Goal: Information Seeking & Learning: Learn about a topic

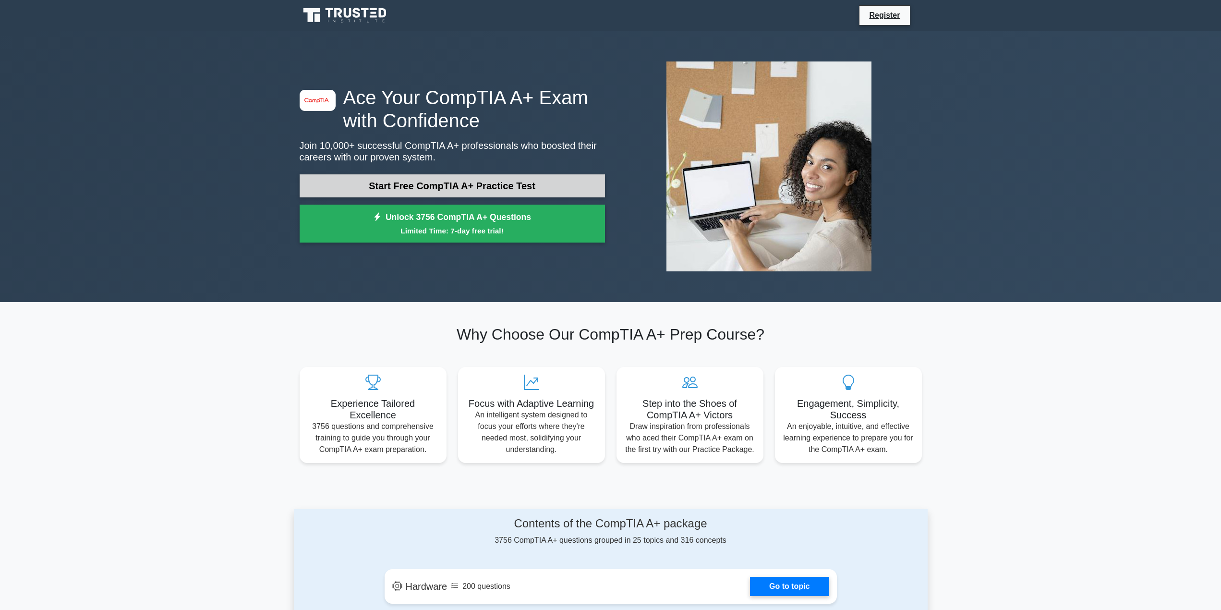
click at [481, 189] on link "Start Free CompTIA A+ Practice Test" at bounding box center [452, 185] width 305 height 23
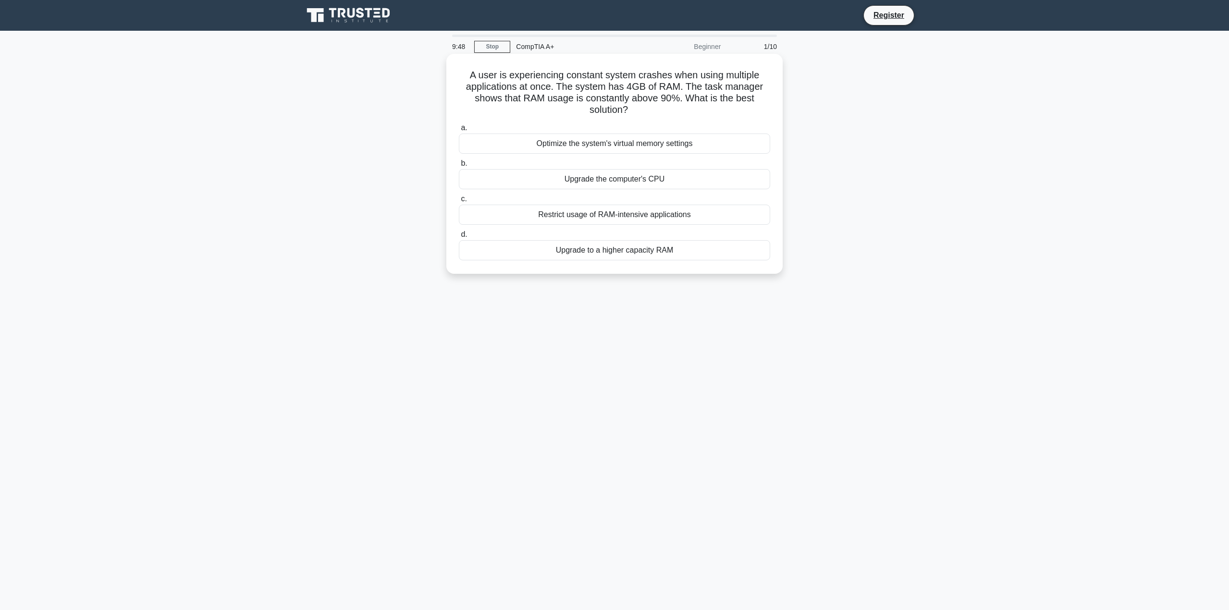
click at [616, 255] on div "Upgrade to a higher capacity RAM" at bounding box center [614, 250] width 311 height 20
click at [459, 238] on input "d. Upgrade to a higher capacity RAM" at bounding box center [459, 235] width 0 height 6
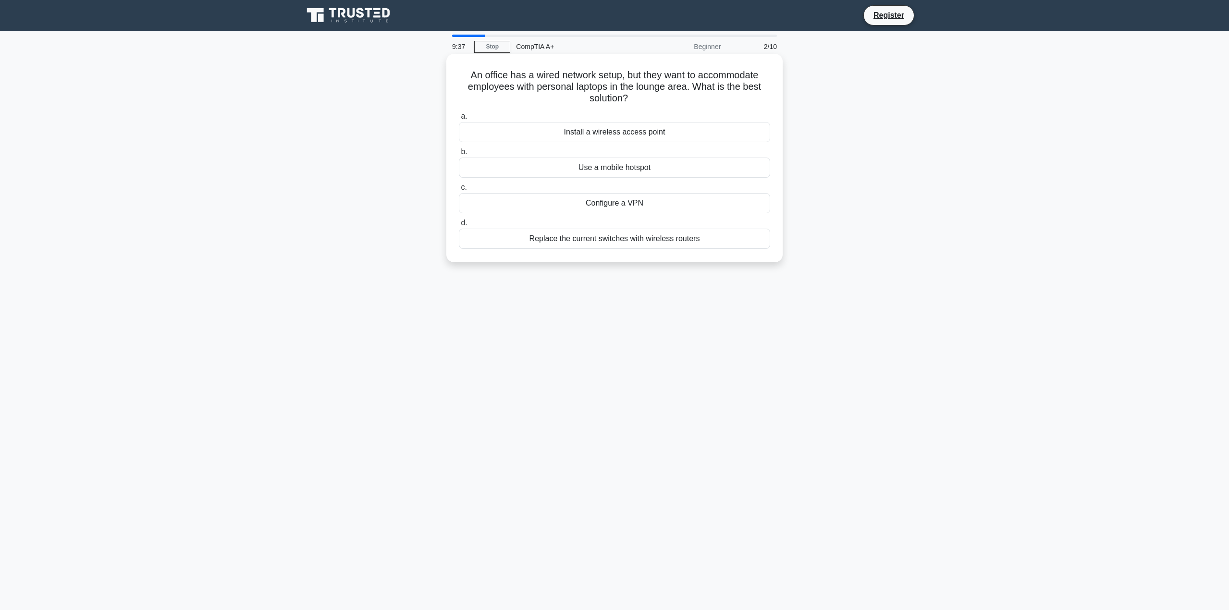
click at [632, 133] on div "Install a wireless access point" at bounding box center [614, 132] width 311 height 20
click at [459, 120] on input "a. Install a wireless access point" at bounding box center [459, 116] width 0 height 6
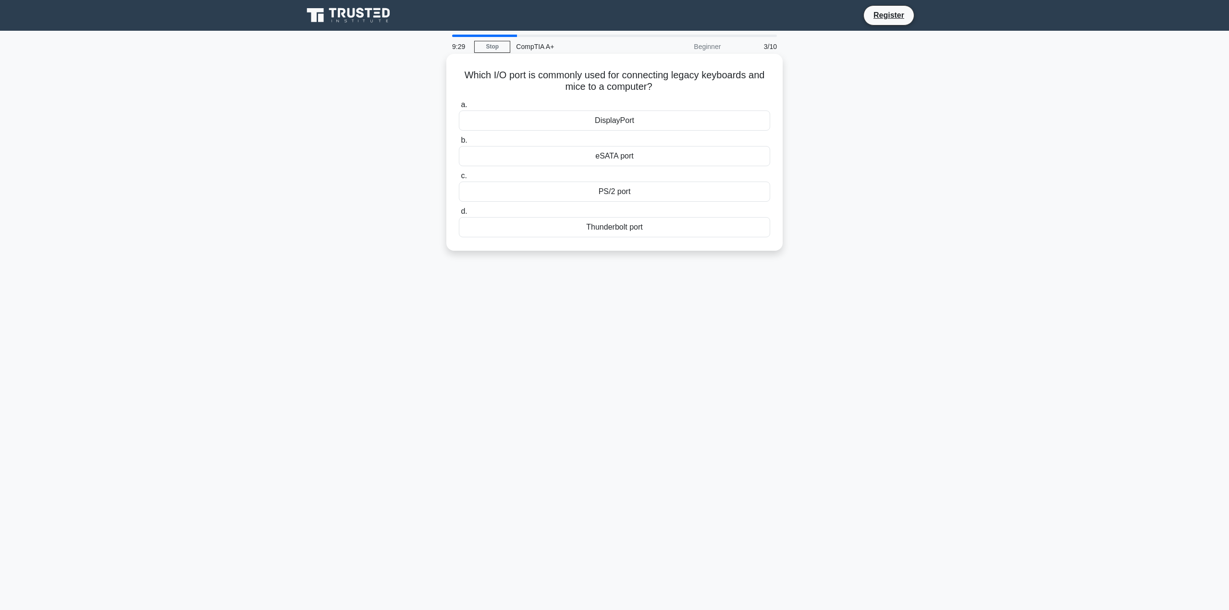
click at [613, 191] on div "PS/2 port" at bounding box center [614, 192] width 311 height 20
click at [459, 179] on input "c. PS/2 port" at bounding box center [459, 176] width 0 height 6
click at [623, 197] on div "Turn off display" at bounding box center [614, 192] width 311 height 20
click at [459, 179] on input "c. Turn off display" at bounding box center [459, 176] width 0 height 6
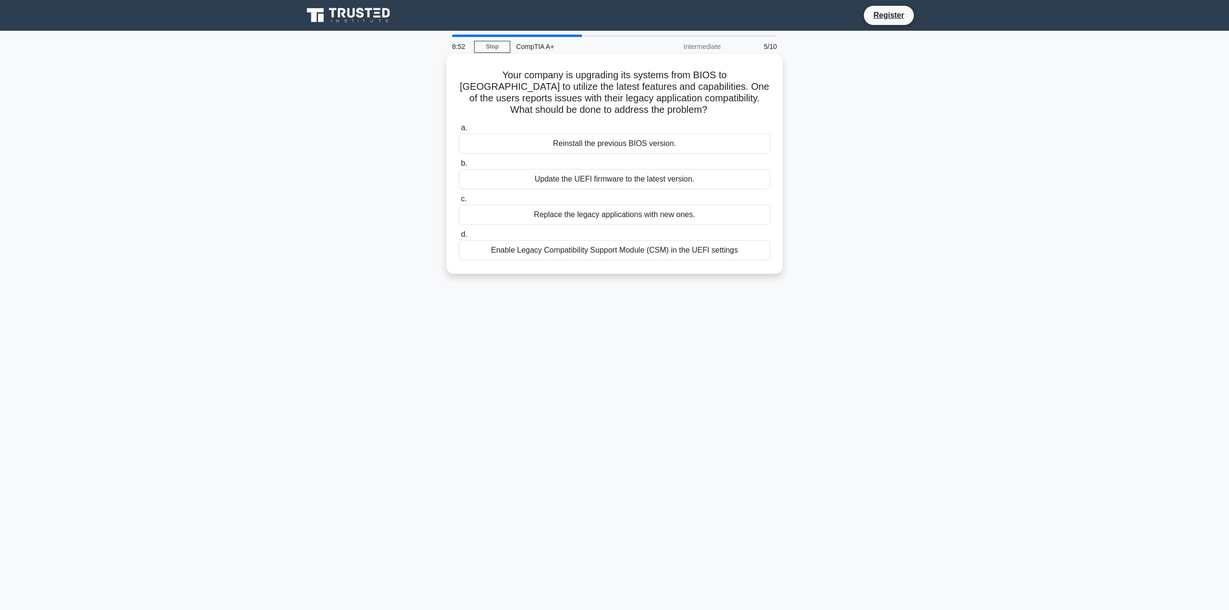
click at [594, 249] on div "Enable Legacy Compatibility Support Module (CSM) in the UEFI settings" at bounding box center [614, 250] width 311 height 20
click at [459, 238] on input "d. Enable Legacy Compatibility Support Module (CSM) in the UEFI settings" at bounding box center [459, 235] width 0 height 6
click at [605, 142] on div "Update the firmware to the latest version" at bounding box center [614, 144] width 311 height 20
click at [459, 131] on input "a. Update the firmware to the latest version" at bounding box center [459, 128] width 0 height 6
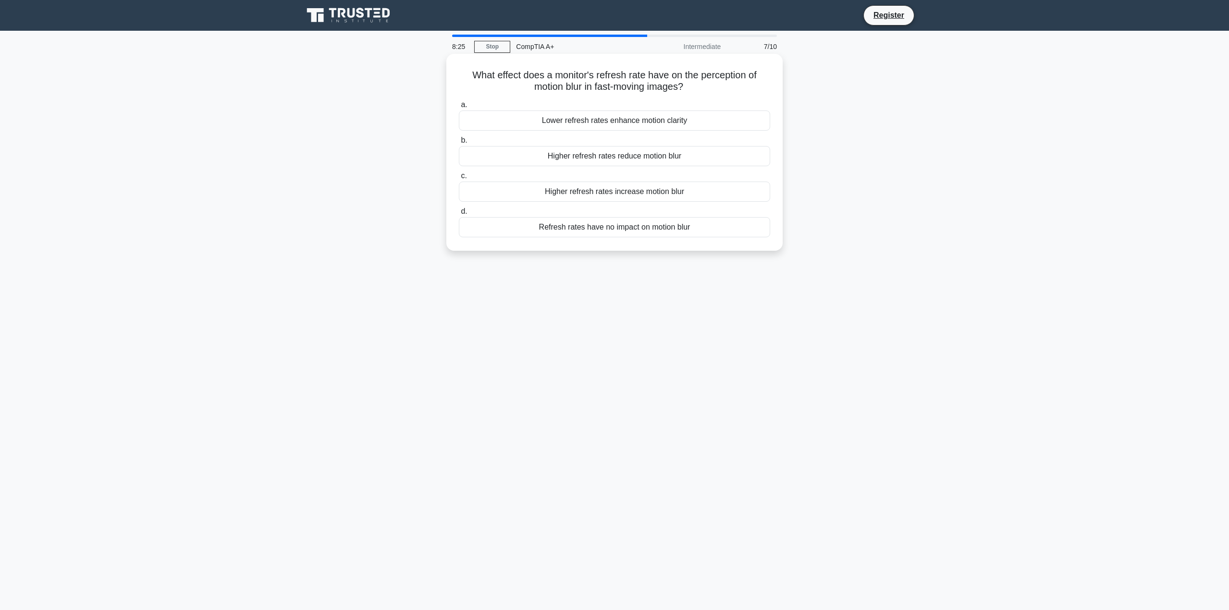
click at [598, 122] on div "Lower refresh rates enhance motion clarity" at bounding box center [614, 120] width 311 height 20
click at [459, 108] on input "a. Lower refresh rates enhance motion clarity" at bounding box center [459, 105] width 0 height 6
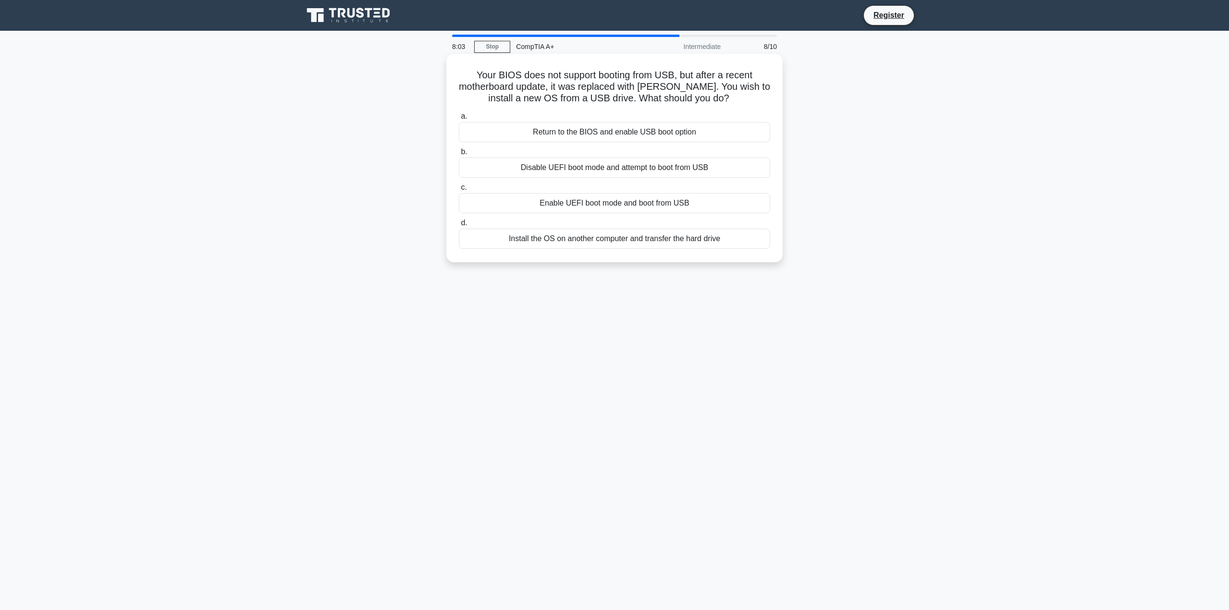
click at [583, 172] on div "Disable UEFI boot mode and attempt to boot from USB" at bounding box center [614, 168] width 311 height 20
click at [459, 155] on input "b. Disable UEFI boot mode and attempt to boot from USB" at bounding box center [459, 152] width 0 height 6
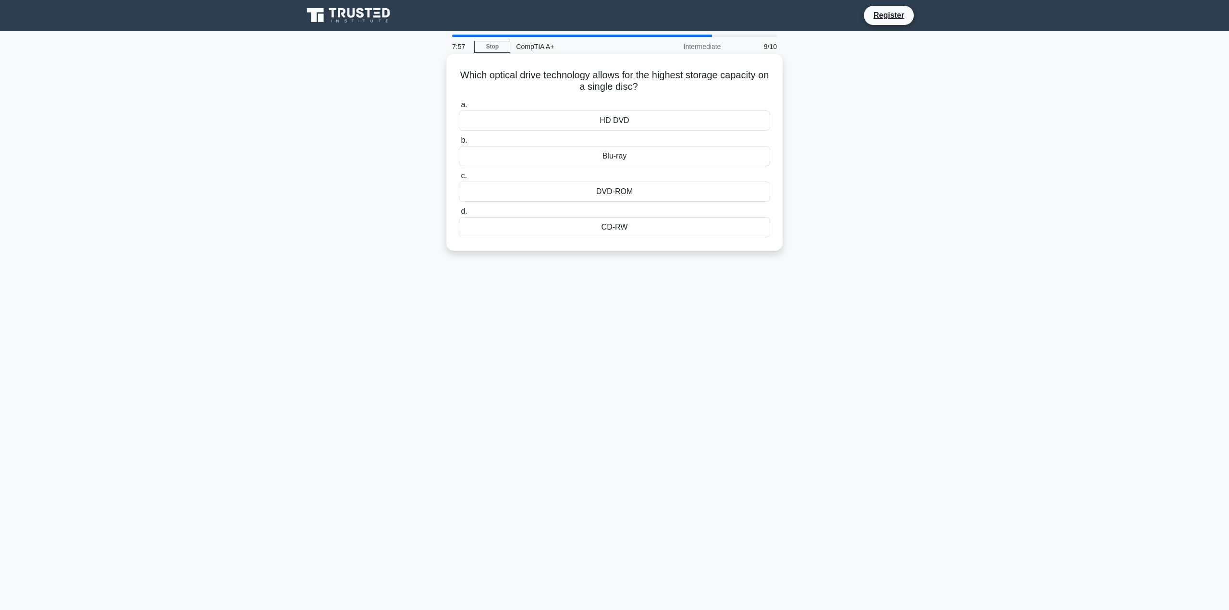
click at [589, 154] on div "Blu-ray" at bounding box center [614, 156] width 311 height 20
click at [459, 144] on input "b. Blu-ray" at bounding box center [459, 140] width 0 height 6
click at [599, 229] on div "Use zip ties or Velcro straps" at bounding box center [614, 227] width 311 height 20
click at [459, 215] on input "d. Use zip ties or Velcro straps" at bounding box center [459, 211] width 0 height 6
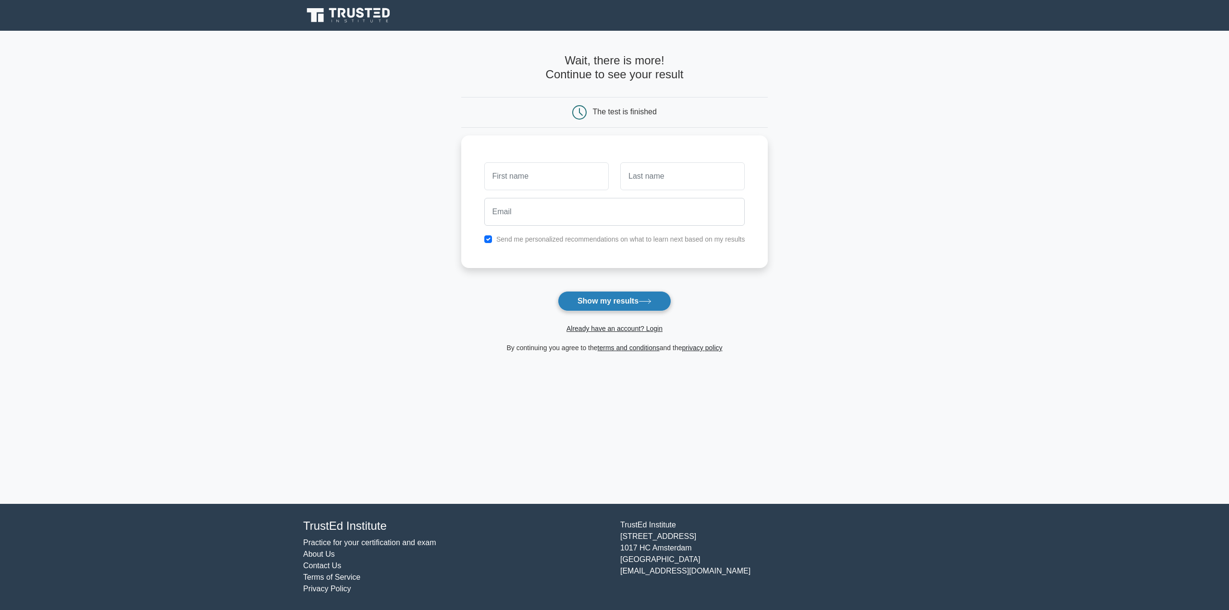
click at [638, 301] on button "Show my results" at bounding box center [614, 301] width 113 height 20
click at [488, 239] on input "checkbox" at bounding box center [488, 237] width 8 height 8
checkbox input "false"
drag, startPoint x: 600, startPoint y: 312, endPoint x: 598, endPoint y: 302, distance: 9.9
click at [600, 311] on button "Show my results" at bounding box center [614, 301] width 113 height 20
